Goal: Entertainment & Leisure: Consume media (video, audio)

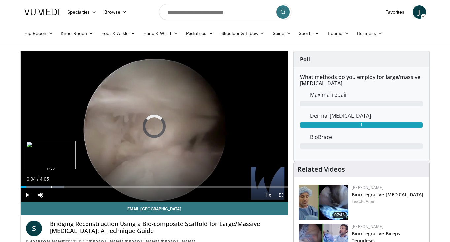
click at [51, 186] on div "Progress Bar" at bounding box center [51, 187] width 1 height 3
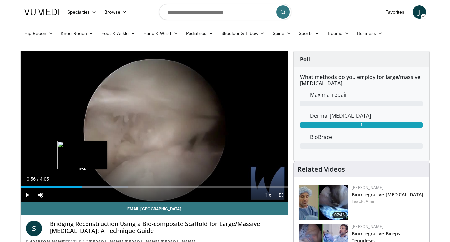
click at [83, 186] on div "Progress Bar" at bounding box center [83, 187] width 1 height 3
click at [99, 187] on div "Progress Bar" at bounding box center [99, 187] width 1 height 3
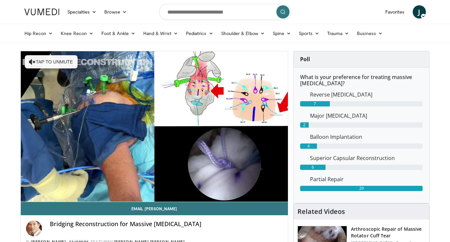
click at [94, 186] on video-js "**********" at bounding box center [155, 126] width 268 height 151
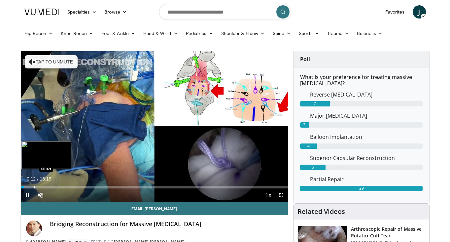
click at [34, 187] on div "Progress Bar" at bounding box center [34, 187] width 1 height 3
click at [44, 186] on div "Progress Bar" at bounding box center [44, 187] width 1 height 3
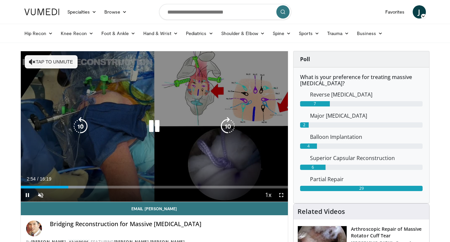
click at [51, 68] on button "Tap to unmute" at bounding box center [51, 61] width 53 height 13
click at [149, 126] on icon "Video Player" at bounding box center [154, 126] width 18 height 18
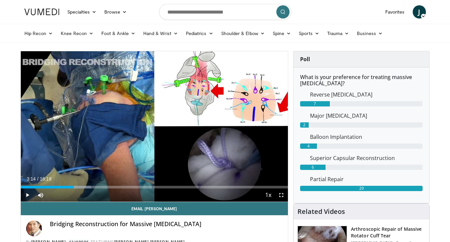
click at [149, 126] on div "10 seconds Tap to unmute" at bounding box center [155, 126] width 268 height 150
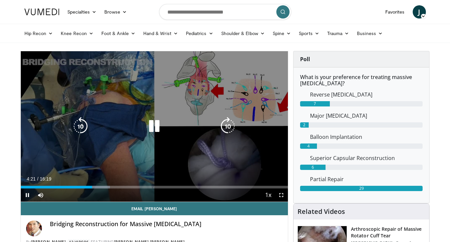
click at [146, 103] on div "10 seconds Tap to unmute" at bounding box center [155, 126] width 268 height 150
click at [147, 120] on icon "Video Player" at bounding box center [154, 126] width 18 height 18
click at [155, 135] on icon "Video Player" at bounding box center [154, 126] width 18 height 18
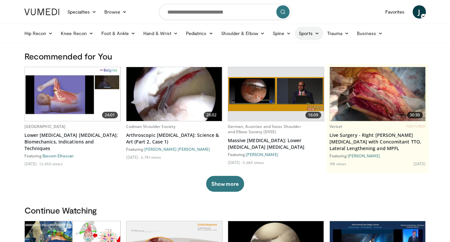
click at [313, 34] on link "Sports" at bounding box center [309, 33] width 28 height 13
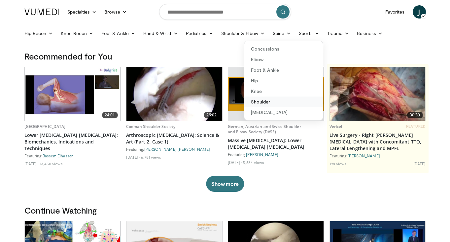
click at [259, 99] on link "Shoulder" at bounding box center [283, 101] width 79 height 11
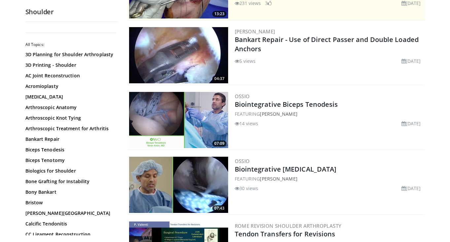
scroll to position [113, 0]
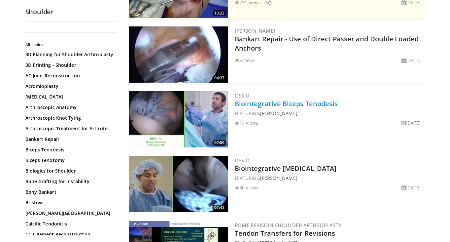
click at [259, 105] on link "Biointegrative Biceps Tenodesis" at bounding box center [286, 103] width 103 height 9
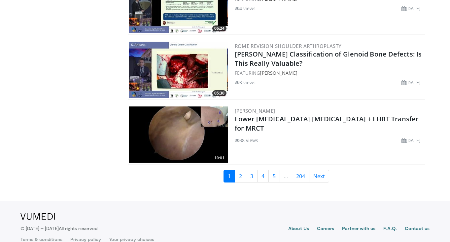
scroll to position [1588, 0]
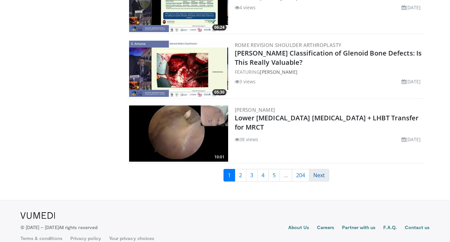
click at [319, 176] on link "Next" at bounding box center [319, 175] width 20 height 13
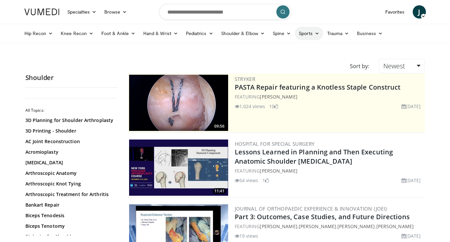
click at [317, 33] on icon at bounding box center [317, 33] width 5 height 5
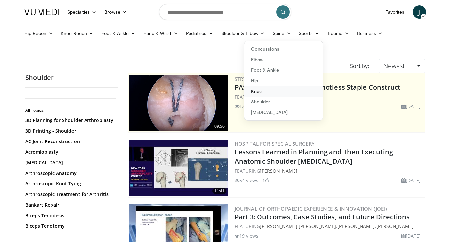
click at [261, 94] on link "Knee" at bounding box center [283, 91] width 79 height 11
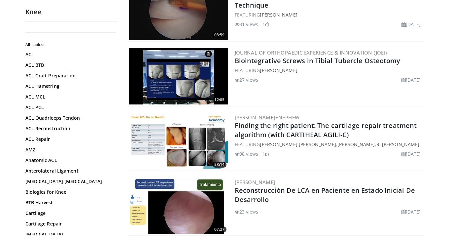
scroll to position [740, 0]
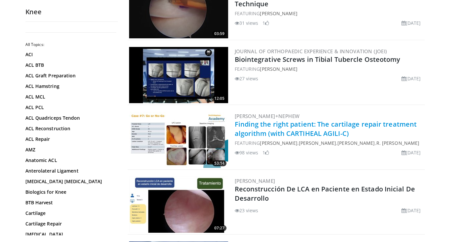
click at [253, 128] on link "Finding the right patient: The cartilage repair treatment algorithm (with CARTI…" at bounding box center [326, 129] width 182 height 18
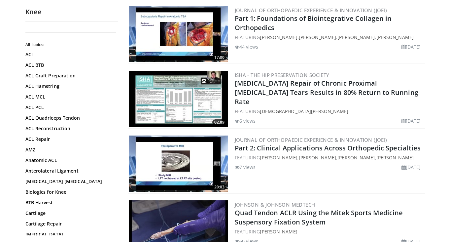
scroll to position [1031, 0]
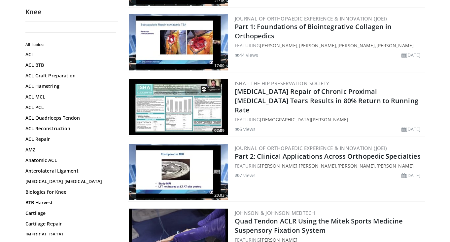
click at [379, 49] on div "44 views September 19, 2025" at bounding box center [329, 54] width 189 height 10
click at [380, 44] on link "chris treat" at bounding box center [394, 45] width 37 height 6
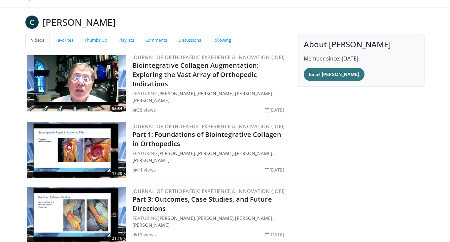
scroll to position [37, 0]
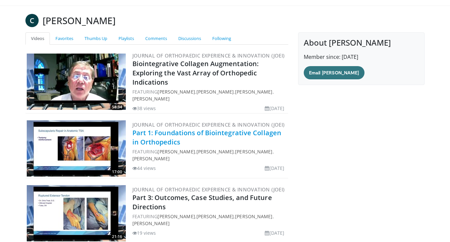
click at [260, 134] on link "Part 1: Foundations of Biointegrative Collagen in Orthopedics" at bounding box center [206, 137] width 149 height 18
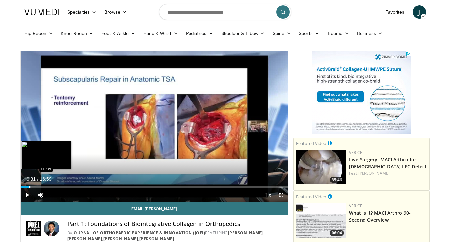
click at [29, 187] on div "Progress Bar" at bounding box center [29, 187] width 1 height 3
click at [54, 187] on div "Progress Bar" at bounding box center [54, 187] width 1 height 3
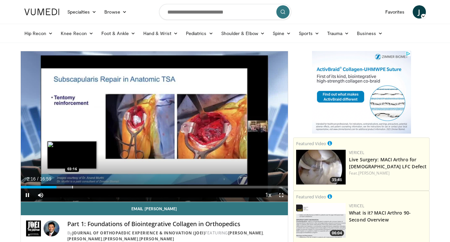
click at [72, 188] on div "Progress Bar" at bounding box center [72, 187] width 1 height 3
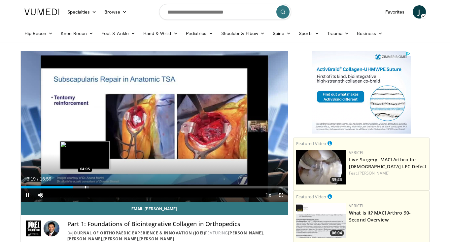
click at [85, 187] on div "Progress Bar" at bounding box center [85, 187] width 1 height 3
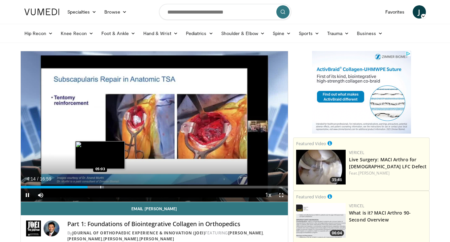
click at [100, 187] on div "Progress Bar" at bounding box center [100, 187] width 1 height 3
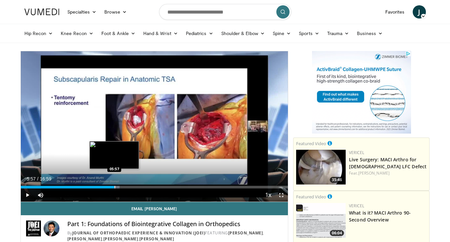
click at [115, 186] on div "Progress Bar" at bounding box center [115, 187] width 1 height 3
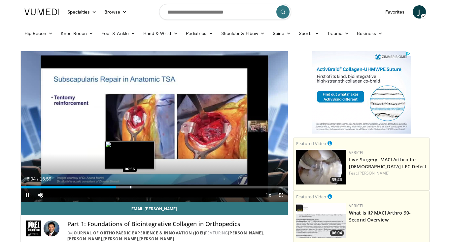
click at [130, 187] on div "10 seconds Tap to unmute" at bounding box center [155, 126] width 268 height 150
click at [130, 187] on div "Progress Bar" at bounding box center [130, 187] width 1 height 3
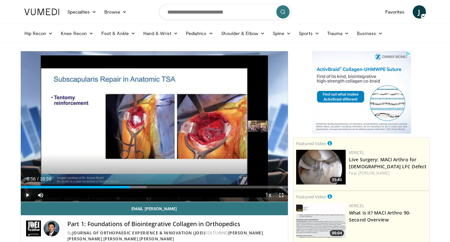
click at [25, 194] on span "Video Player" at bounding box center [27, 194] width 13 height 13
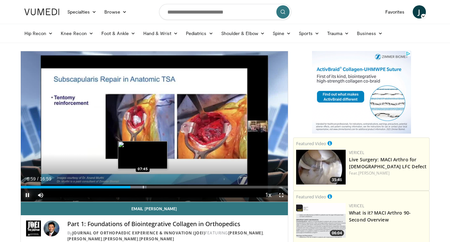
click at [143, 186] on div "Progress Bar" at bounding box center [143, 187] width 1 height 3
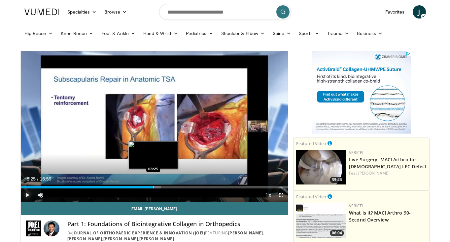
click at [154, 187] on div "Progress Bar" at bounding box center [154, 187] width 1 height 3
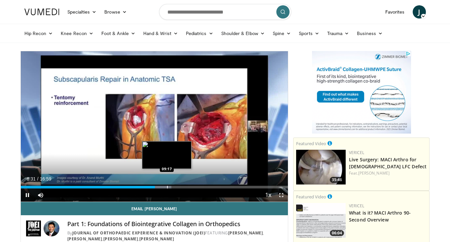
click at [167, 186] on div "10 seconds Tap to unmute" at bounding box center [155, 126] width 268 height 150
click at [167, 186] on div "Progress Bar" at bounding box center [167, 187] width 1 height 3
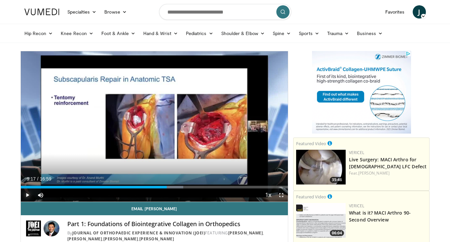
click at [30, 194] on span "Video Player" at bounding box center [27, 194] width 13 height 13
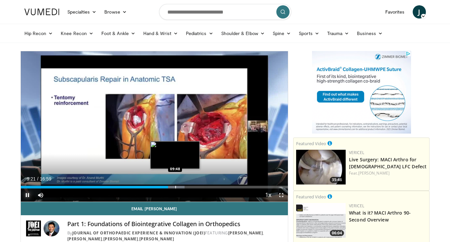
click at [175, 186] on div "Progress Bar" at bounding box center [175, 187] width 1 height 3
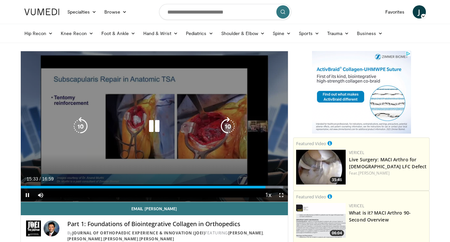
click at [152, 125] on icon "Video Player" at bounding box center [154, 126] width 18 height 18
